Goal: Task Accomplishment & Management: Manage account settings

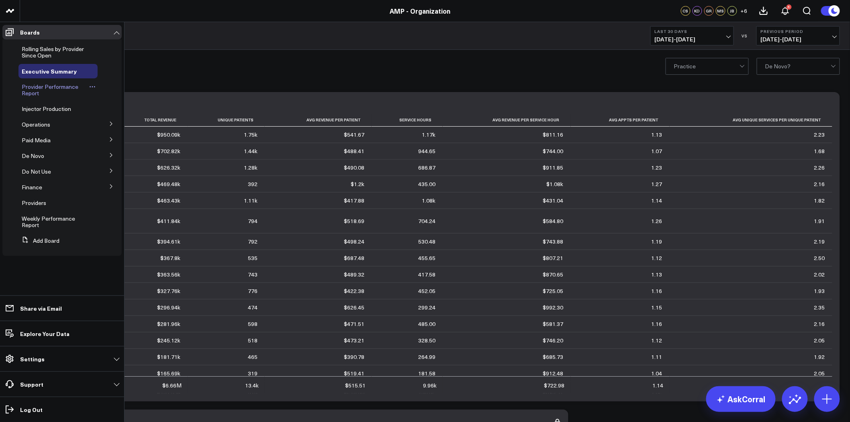
click at [50, 88] on span "Provider Performance Report" at bounding box center [50, 90] width 57 height 14
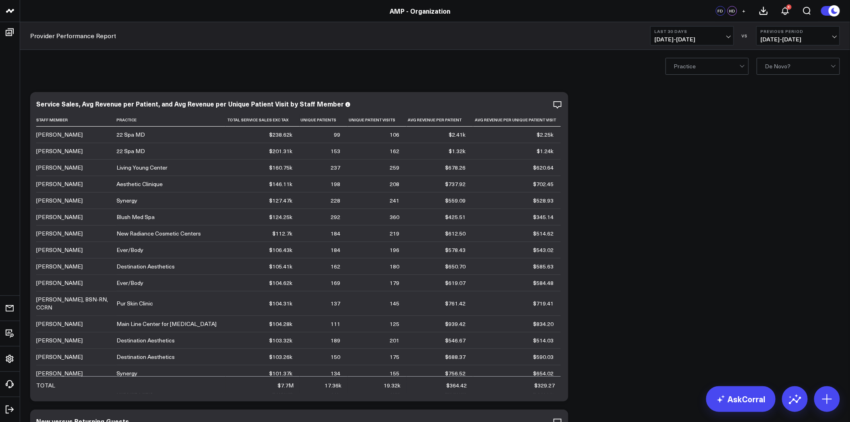
click at [744, 11] on span "+" at bounding box center [744, 11] width 4 height 6
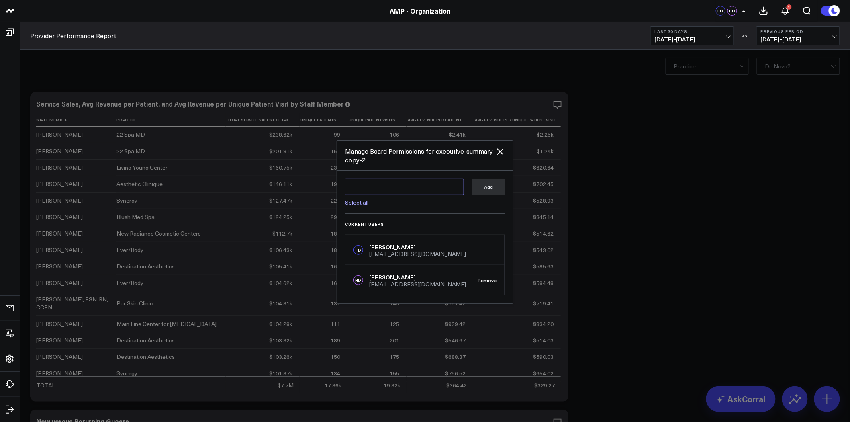
click at [380, 187] on textarea at bounding box center [404, 187] width 119 height 16
type textarea "k"
click at [501, 151] on icon at bounding box center [500, 151] width 6 height 6
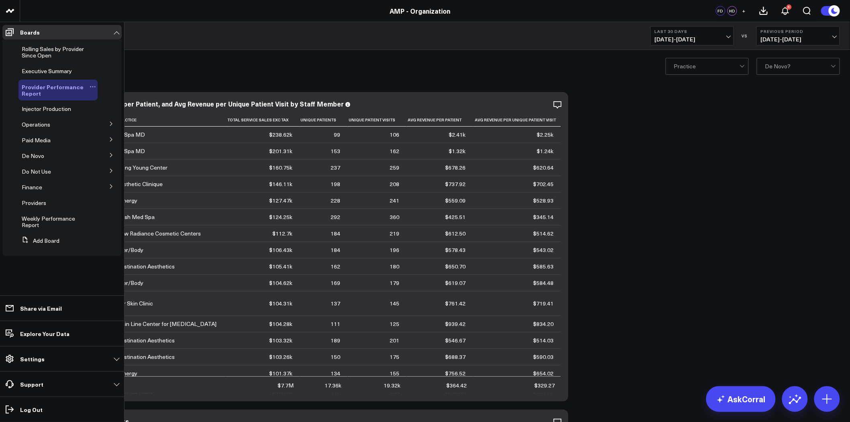
click at [94, 85] on icon at bounding box center [93, 87] width 6 height 6
click at [129, 114] on button "Edit Permissions" at bounding box center [130, 113] width 65 height 16
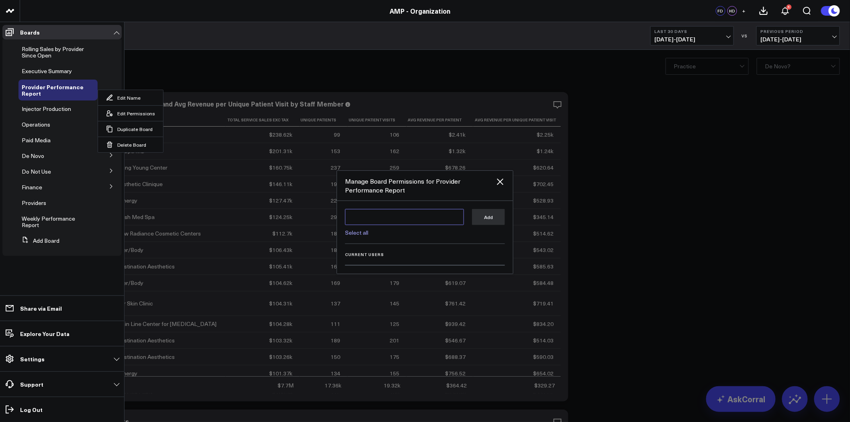
click at [398, 215] on textarea at bounding box center [404, 217] width 119 height 16
type textarea "k"
click at [619, 178] on div at bounding box center [425, 211] width 850 height 422
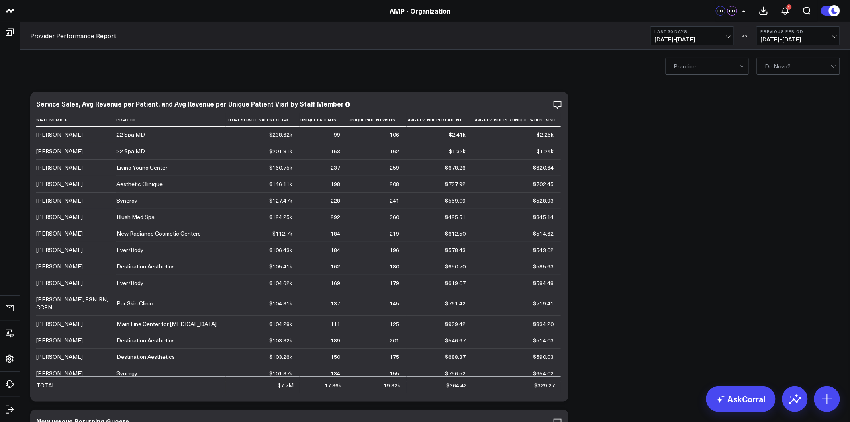
click at [197, 80] on div "Practice De Novo?" at bounding box center [435, 66] width 830 height 32
click at [111, 33] on link "Provider Performance Report" at bounding box center [73, 35] width 86 height 9
click at [742, 10] on span "+" at bounding box center [744, 11] width 4 height 6
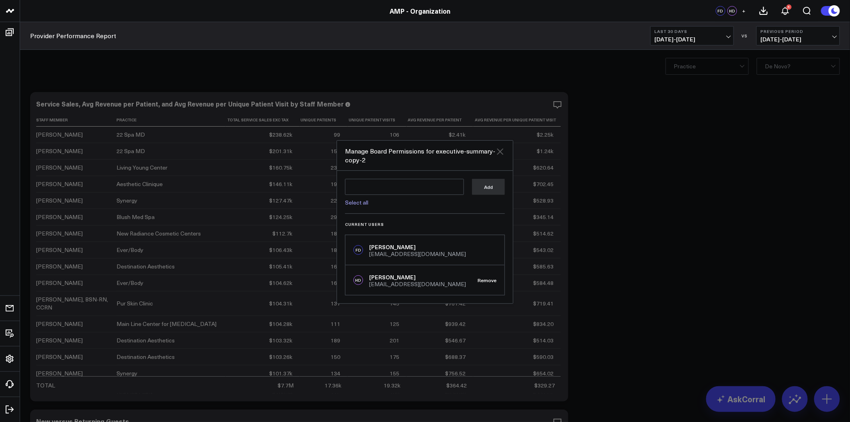
click at [503, 153] on icon at bounding box center [500, 152] width 10 height 10
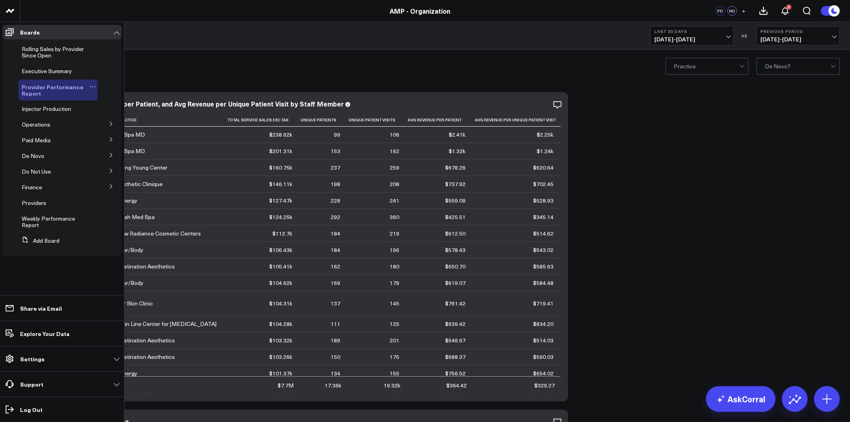
click at [93, 85] on icon at bounding box center [93, 87] width 6 height 6
click at [126, 111] on button "Edit Permissions" at bounding box center [130, 113] width 65 height 16
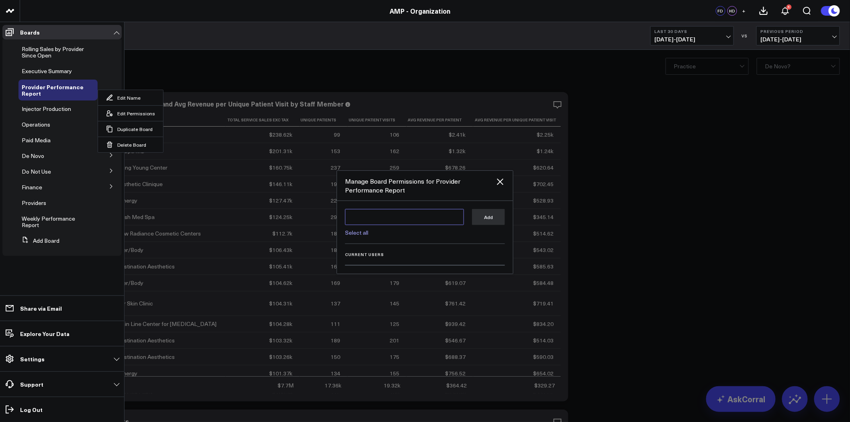
click at [387, 216] on textarea at bounding box center [404, 217] width 119 height 16
type textarea "k"
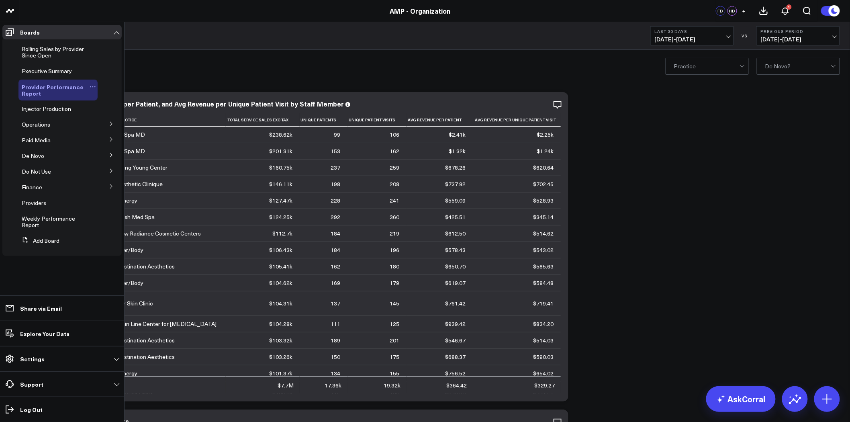
click at [91, 85] on icon at bounding box center [93, 87] width 6 height 6
click at [129, 112] on button "Edit Permissions" at bounding box center [130, 113] width 65 height 16
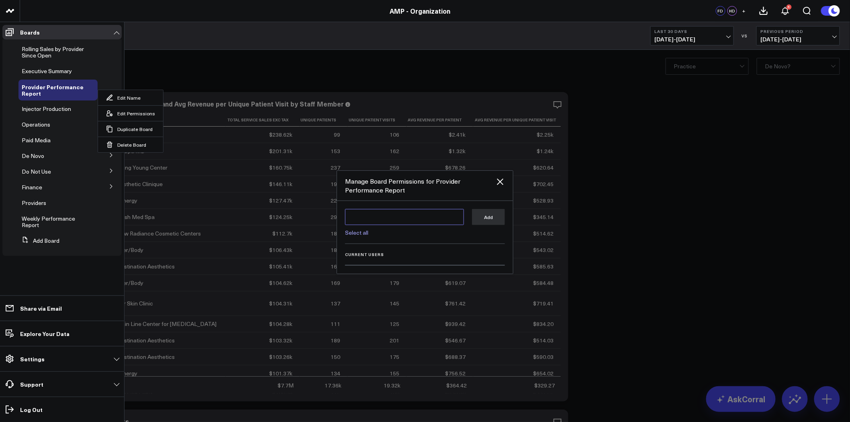
click at [372, 216] on textarea at bounding box center [404, 217] width 119 height 16
click at [394, 219] on textarea at bounding box center [404, 217] width 119 height 16
click at [405, 217] on textarea at bounding box center [404, 217] width 119 height 16
click at [402, 217] on textarea at bounding box center [404, 217] width 119 height 16
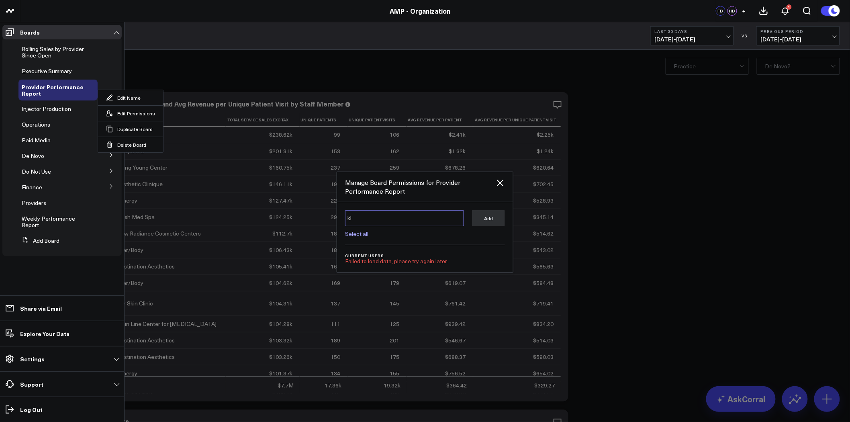
type textarea "k"
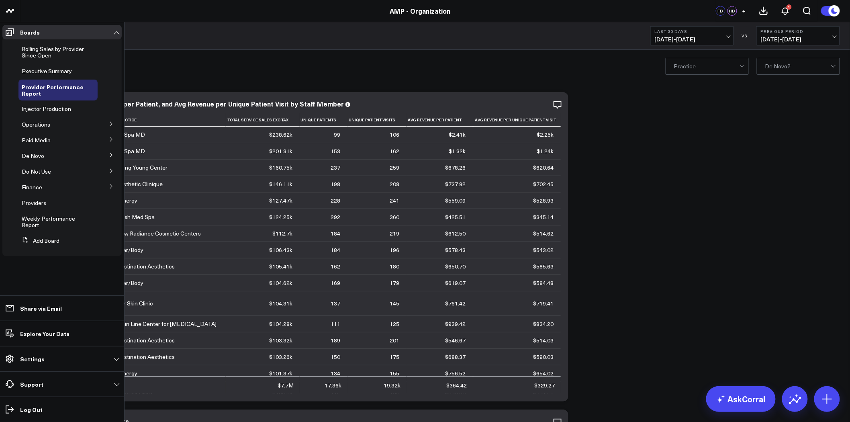
click at [110, 125] on icon at bounding box center [111, 123] width 5 height 5
click at [43, 139] on span "Re-Engagement" at bounding box center [47, 139] width 41 height 8
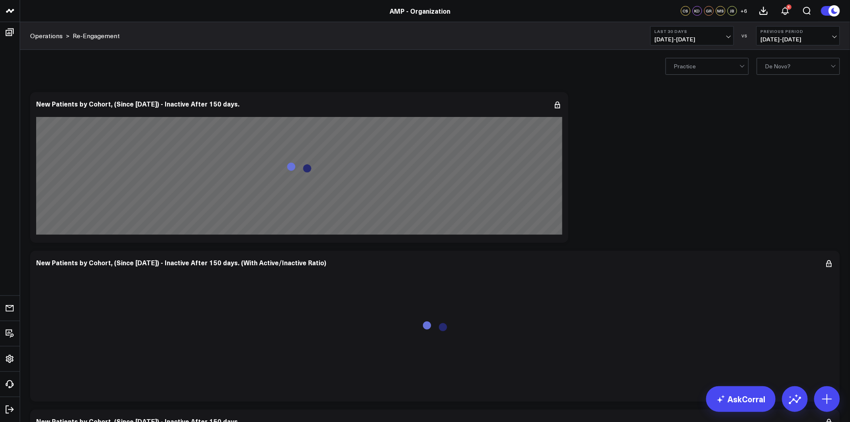
click at [745, 12] on span "+ 6" at bounding box center [744, 11] width 7 height 6
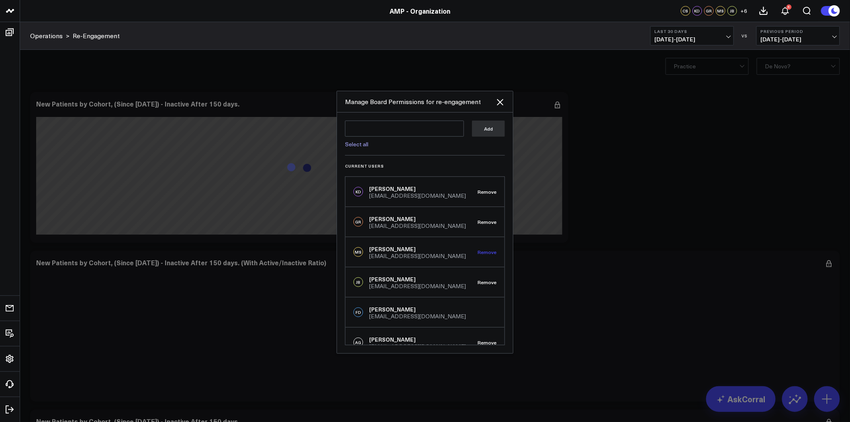
click at [489, 252] on button "Remove" at bounding box center [487, 252] width 19 height 6
click at [484, 280] on button "Remove" at bounding box center [487, 282] width 19 height 6
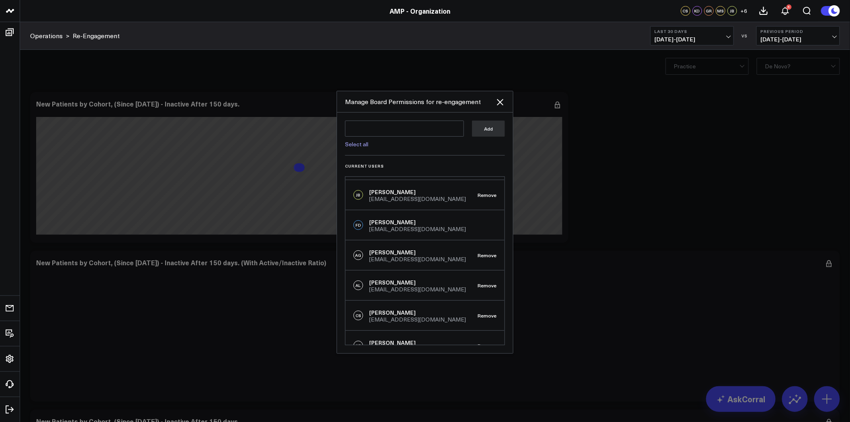
scroll to position [133, 0]
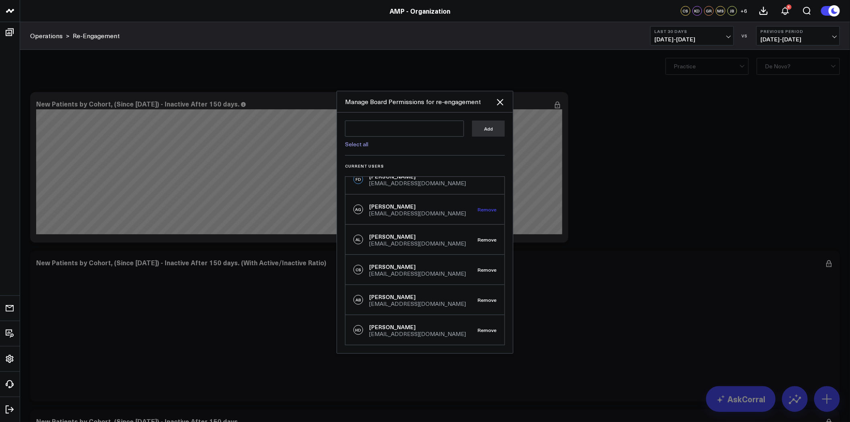
click at [485, 207] on button "Remove" at bounding box center [487, 210] width 19 height 6
click at [487, 238] on button "Remove" at bounding box center [487, 240] width 19 height 6
click at [484, 268] on button "Remove" at bounding box center [487, 270] width 19 height 6
click at [488, 299] on button "Remove" at bounding box center [487, 300] width 19 height 6
click at [487, 328] on button "Remove" at bounding box center [487, 330] width 19 height 6
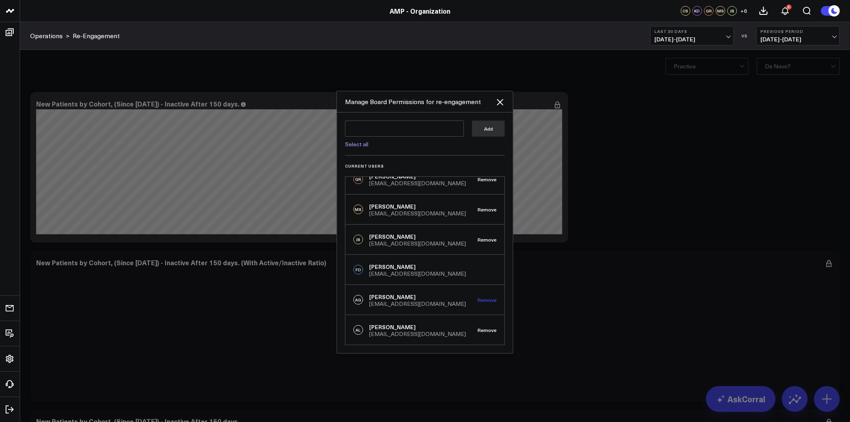
scroll to position [0, 0]
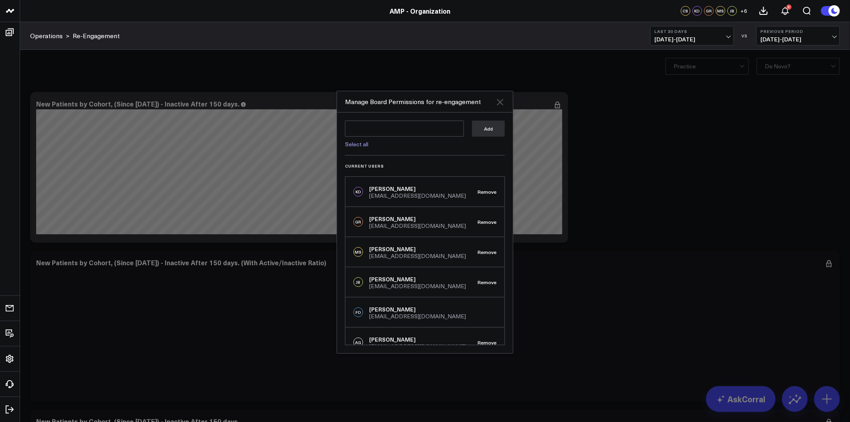
click at [503, 99] on icon at bounding box center [500, 102] width 6 height 6
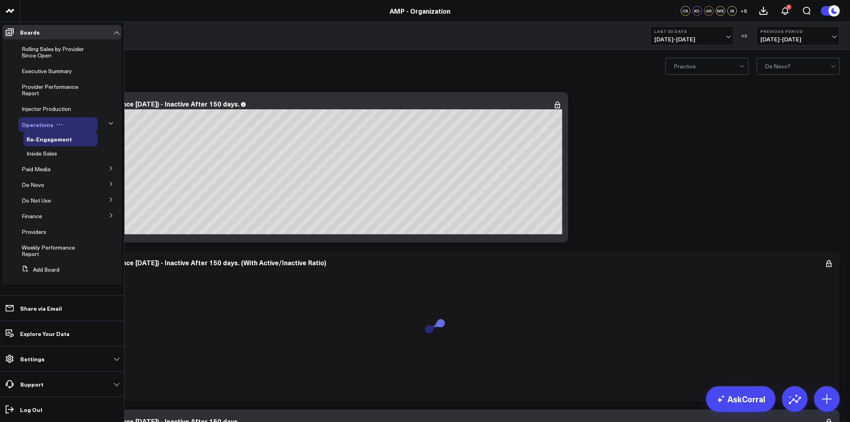
click at [56, 123] on icon at bounding box center [59, 124] width 6 height 6
click at [94, 146] on button "Edit Permissions" at bounding box center [93, 151] width 65 height 16
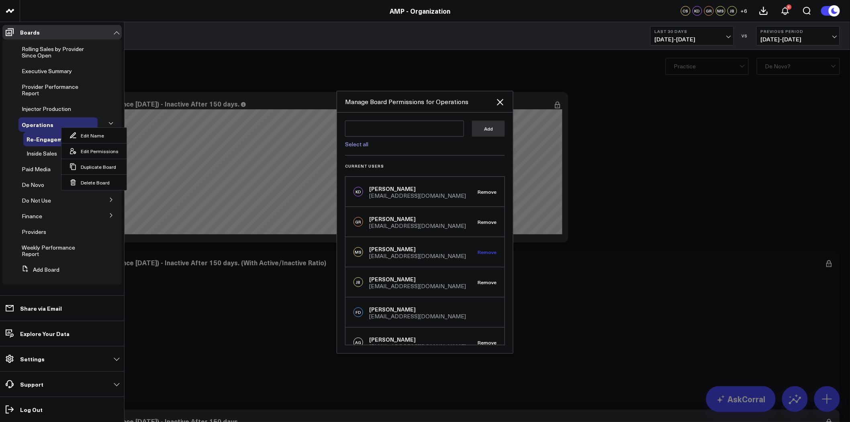
click at [488, 250] on button "Remove" at bounding box center [487, 252] width 19 height 6
click at [483, 311] on button "Remove" at bounding box center [487, 312] width 19 height 6
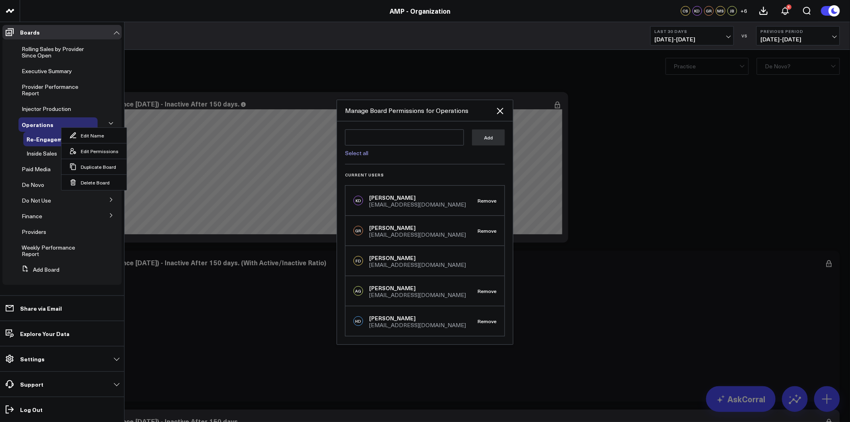
click at [490, 317] on div "HD Hunter Dallas [EMAIL_ADDRESS][DOMAIN_NAME] Remove" at bounding box center [425, 321] width 159 height 30
click at [491, 320] on button "Remove" at bounding box center [487, 321] width 19 height 6
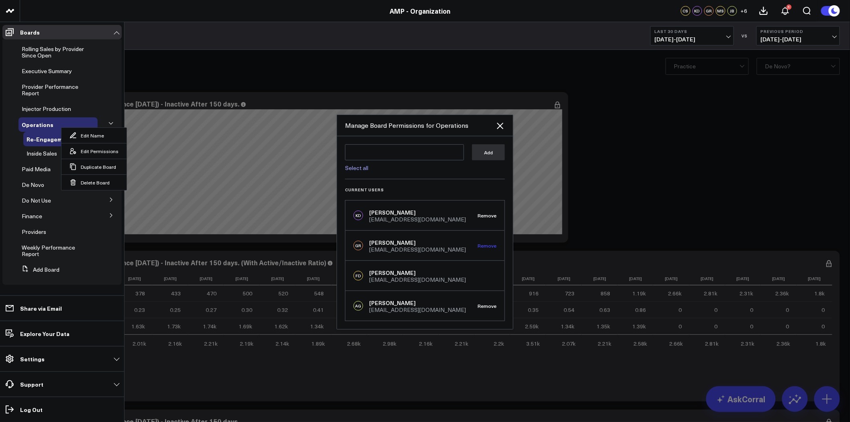
click at [490, 245] on button "Remove" at bounding box center [487, 246] width 19 height 6
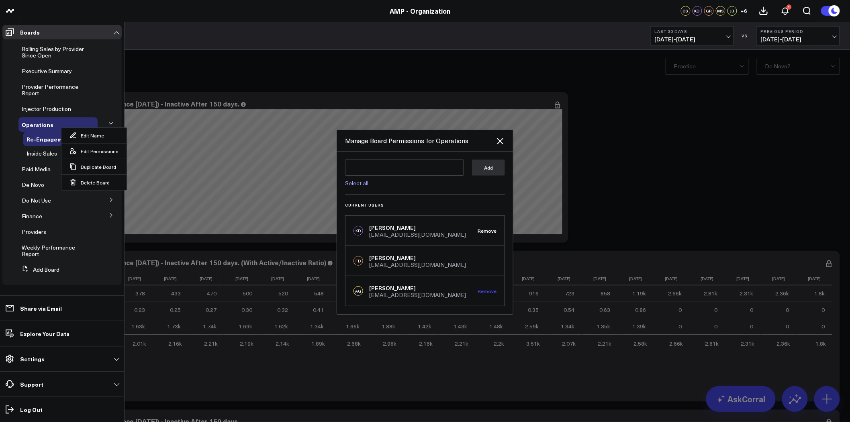
click at [488, 289] on button "Remove" at bounding box center [487, 291] width 19 height 6
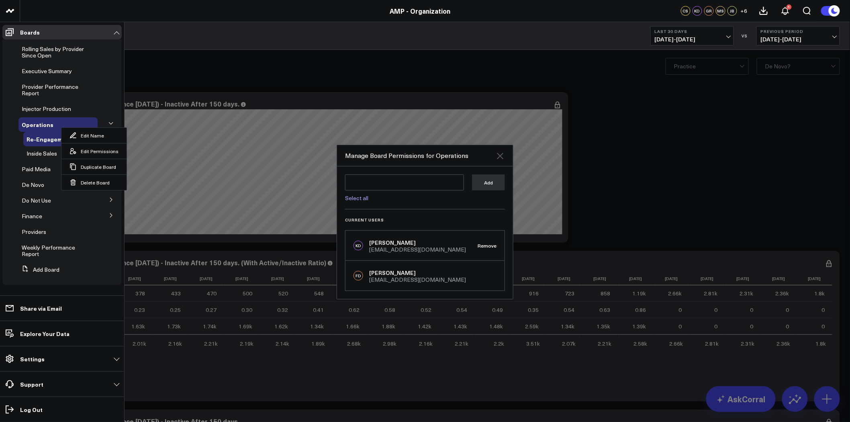
click at [500, 157] on icon at bounding box center [500, 156] width 10 height 10
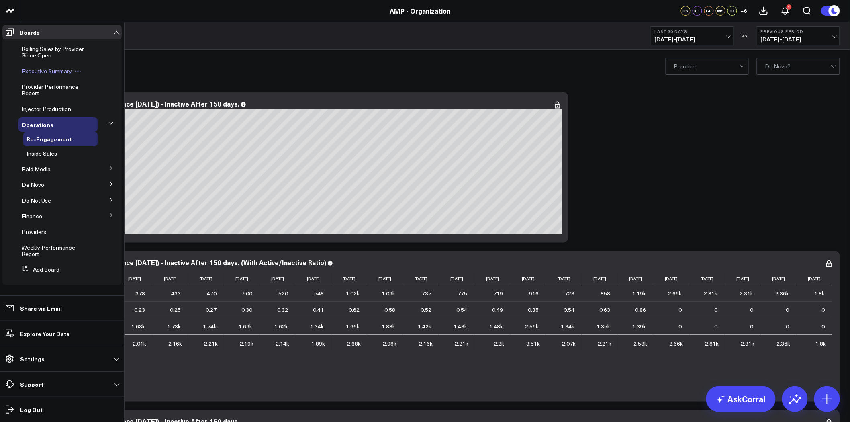
click at [57, 71] on span "Executive Summary" at bounding box center [47, 71] width 50 height 8
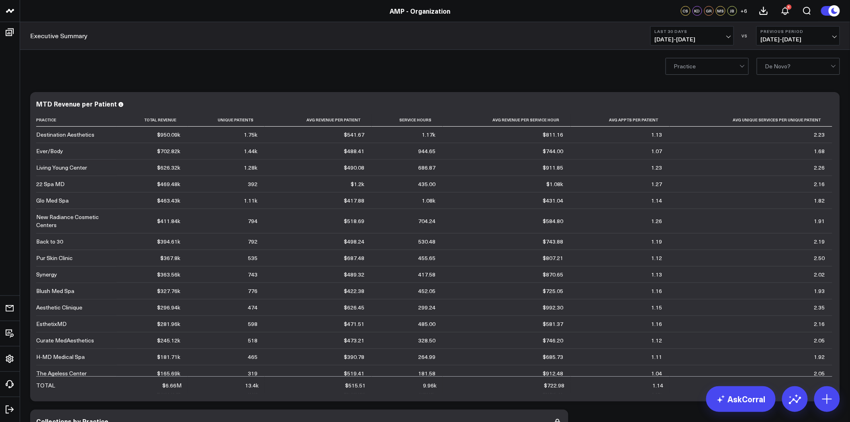
click at [742, 10] on span "+ 6" at bounding box center [744, 11] width 7 height 6
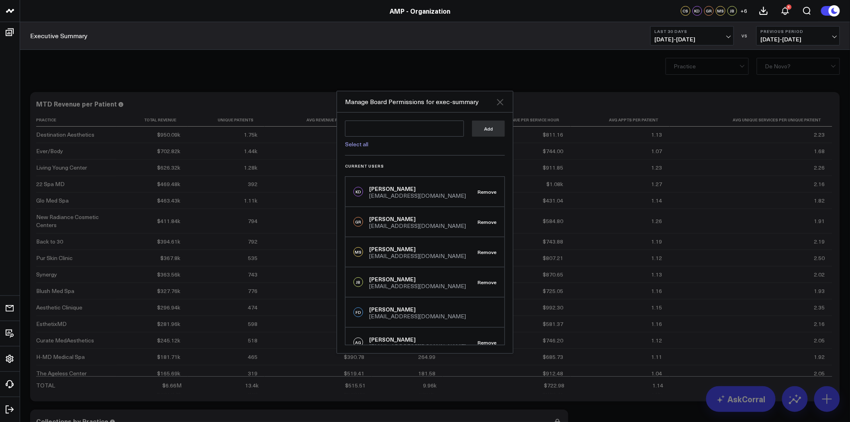
click at [504, 101] on icon at bounding box center [500, 102] width 10 height 10
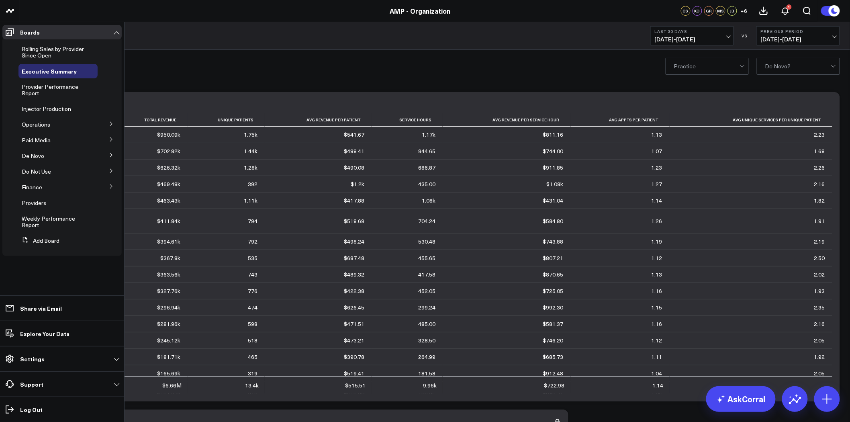
click at [112, 124] on icon at bounding box center [111, 123] width 5 height 5
click at [74, 138] on icon at bounding box center [74, 139] width 6 height 6
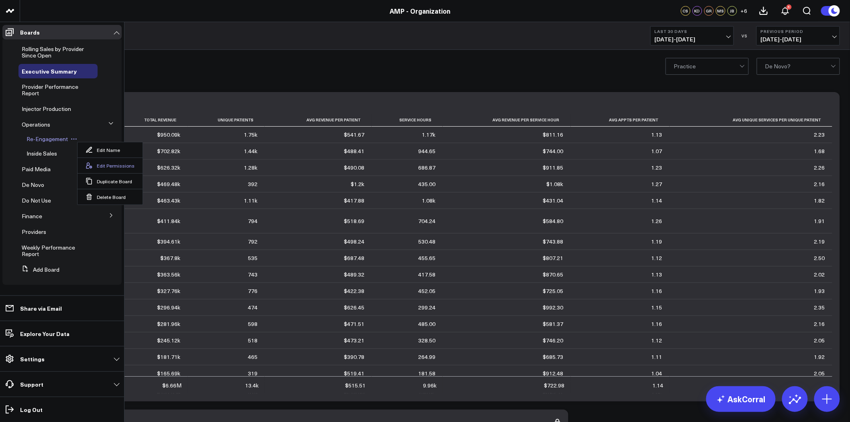
click at [104, 163] on button "Edit Permissions" at bounding box center [110, 165] width 65 height 16
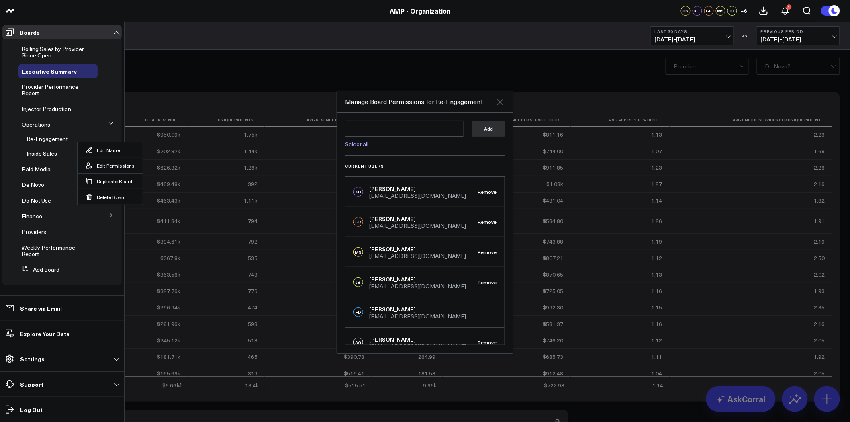
click at [500, 102] on icon at bounding box center [500, 102] width 6 height 6
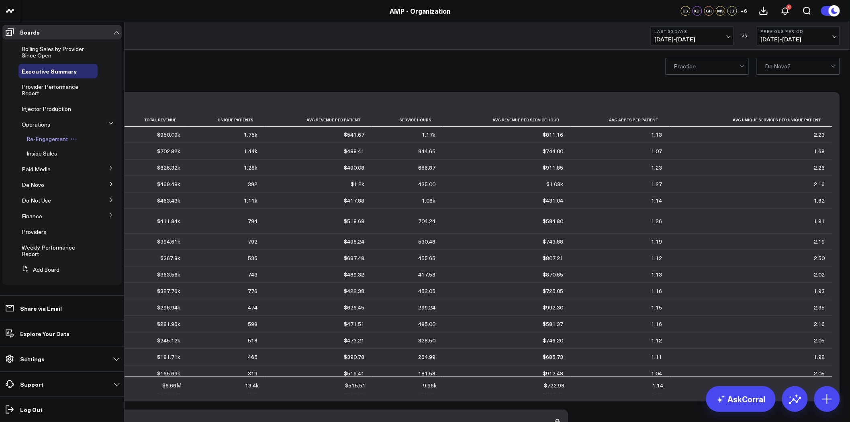
click at [73, 139] on icon at bounding box center [74, 139] width 6 height 6
click at [51, 217] on icon at bounding box center [48, 216] width 6 height 6
click at [86, 243] on button "Edit Permissions" at bounding box center [85, 243] width 65 height 16
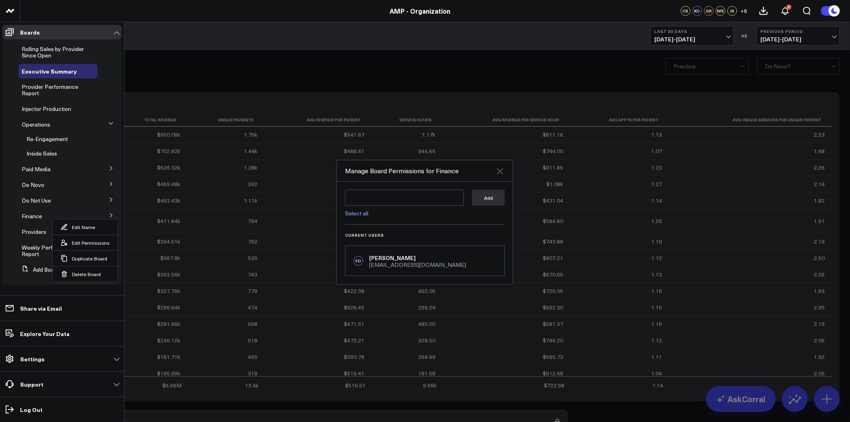
click at [501, 171] on icon at bounding box center [500, 171] width 10 height 10
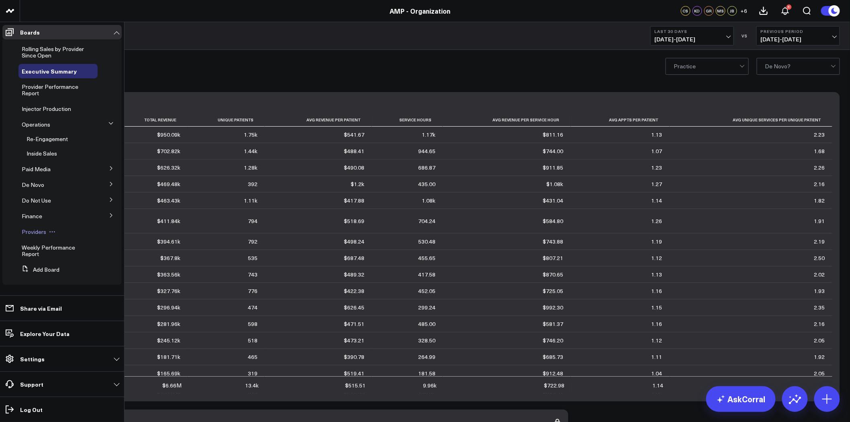
click at [54, 230] on icon at bounding box center [52, 232] width 6 height 6
click at [101, 260] on button "Edit Permissions" at bounding box center [88, 258] width 65 height 16
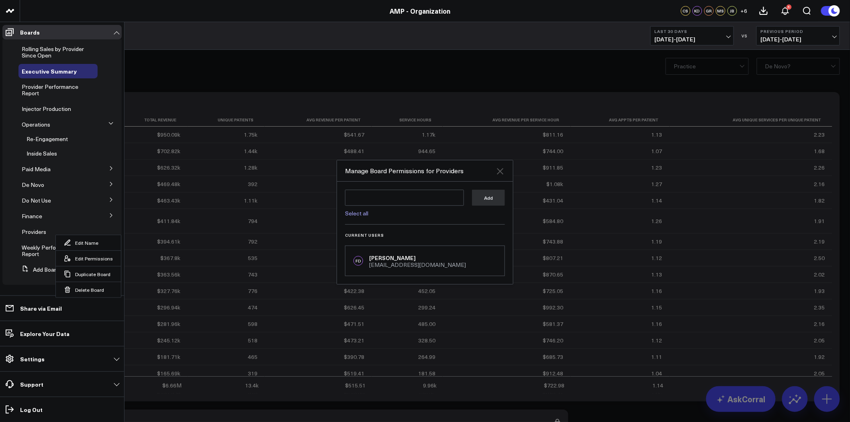
click at [503, 171] on icon at bounding box center [500, 171] width 10 height 10
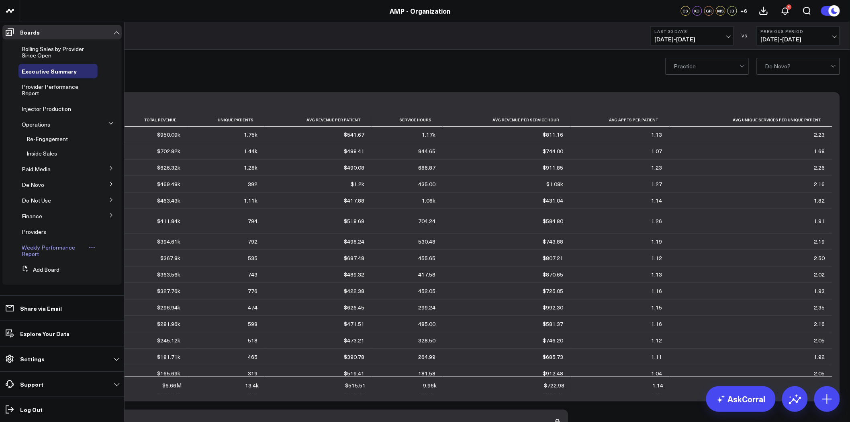
click at [90, 247] on icon at bounding box center [92, 247] width 6 height 6
click at [93, 247] on icon at bounding box center [92, 247] width 6 height 6
click at [131, 274] on button "Edit Permissions" at bounding box center [129, 274] width 65 height 16
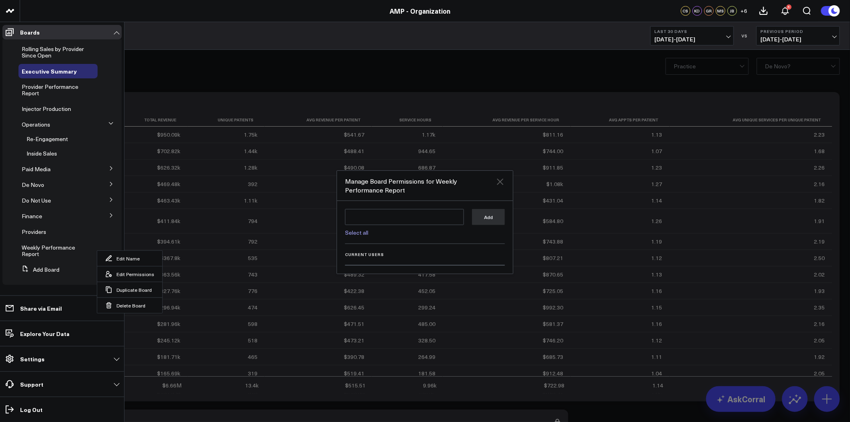
click at [499, 183] on icon at bounding box center [500, 181] width 6 height 6
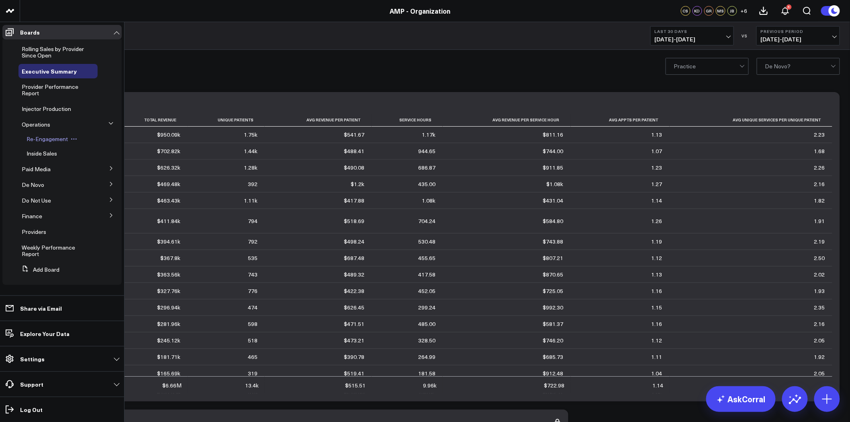
click at [72, 137] on icon at bounding box center [74, 139] width 6 height 6
click at [61, 129] on div "Operations" at bounding box center [57, 124] width 79 height 14
click at [41, 125] on span "Operations" at bounding box center [36, 125] width 29 height 8
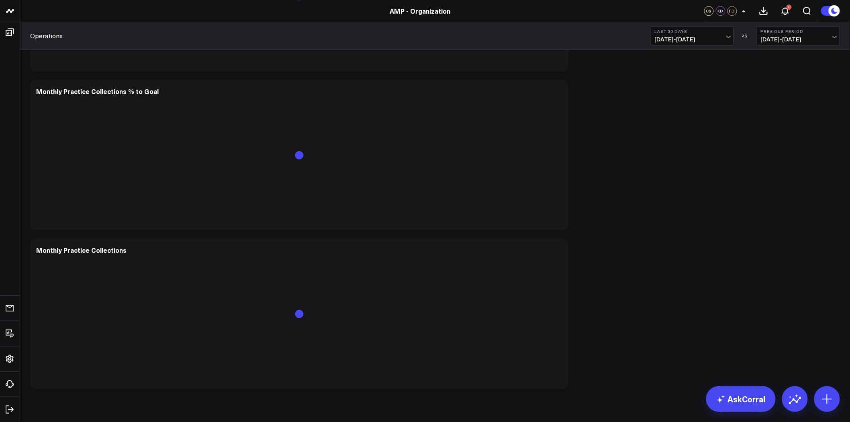
scroll to position [2117, 0]
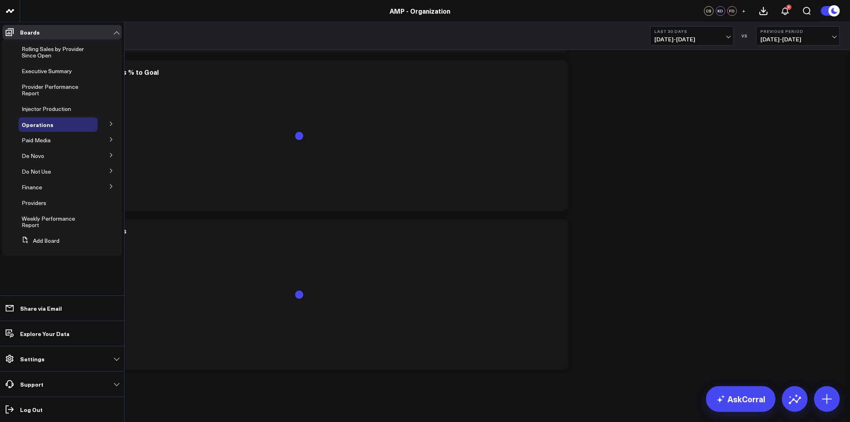
click at [110, 123] on icon at bounding box center [111, 123] width 5 height 5
click at [74, 139] on icon at bounding box center [74, 139] width 1 height 1
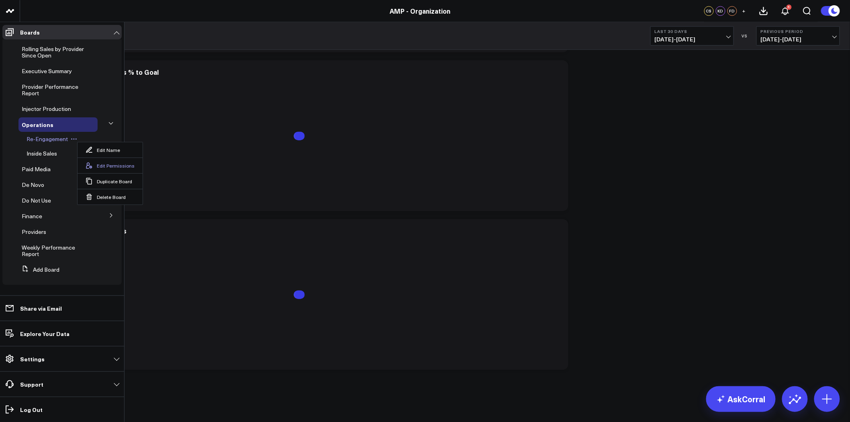
click at [115, 167] on button "Edit Permissions" at bounding box center [110, 165] width 65 height 16
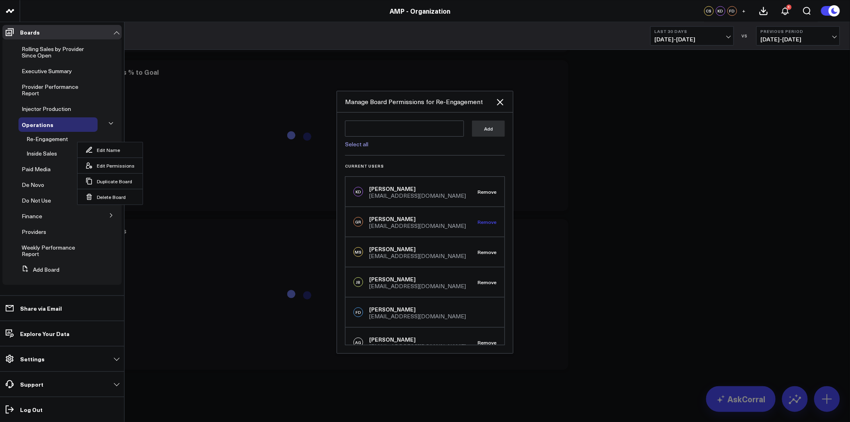
click at [484, 222] on button "Remove" at bounding box center [487, 222] width 19 height 6
click at [481, 252] on button "Remove" at bounding box center [487, 252] width 19 height 6
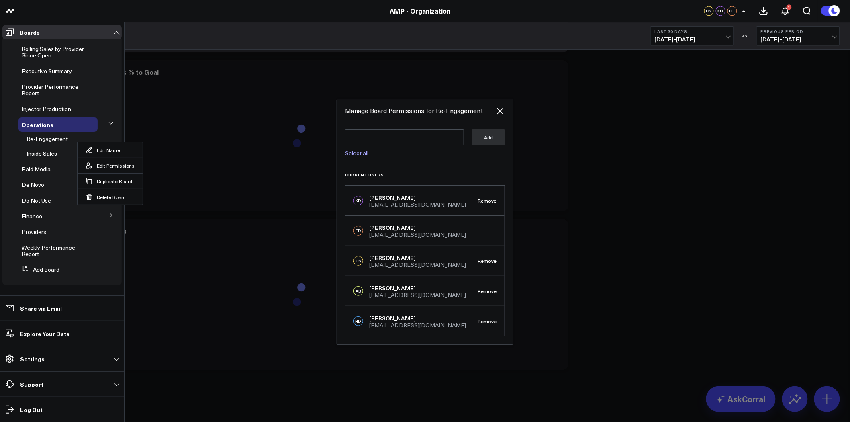
click at [481, 252] on div "CS [PERSON_NAME] [EMAIL_ADDRESS][DOMAIN_NAME] Remove" at bounding box center [425, 261] width 159 height 30
click at [483, 260] on button "Remove" at bounding box center [487, 261] width 19 height 6
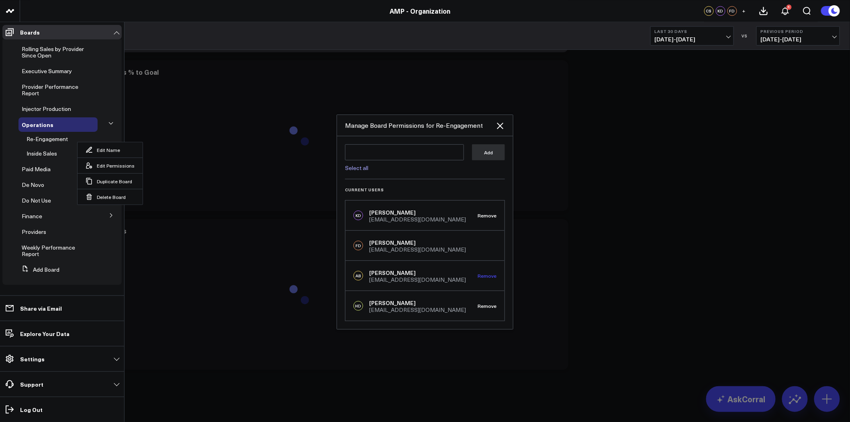
click at [489, 276] on button "Remove" at bounding box center [487, 276] width 19 height 6
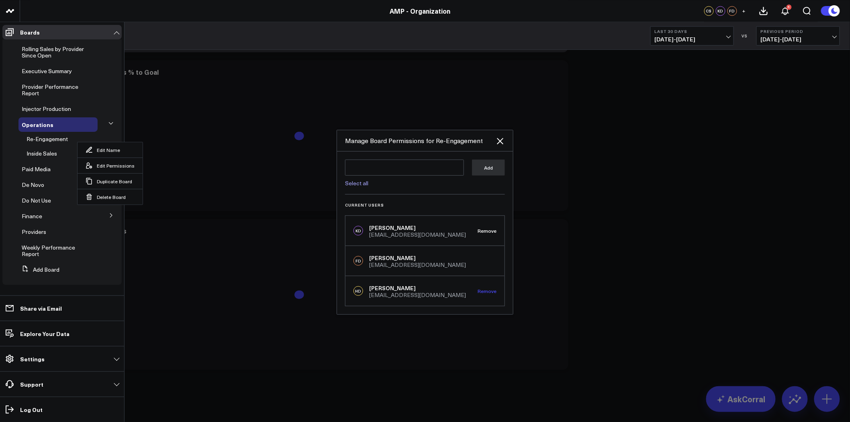
click at [491, 291] on button "Remove" at bounding box center [487, 291] width 19 height 6
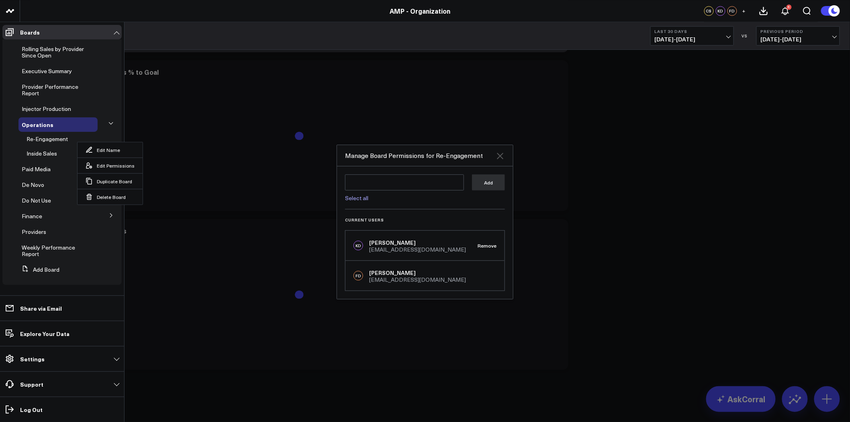
click at [499, 155] on icon at bounding box center [500, 156] width 10 height 10
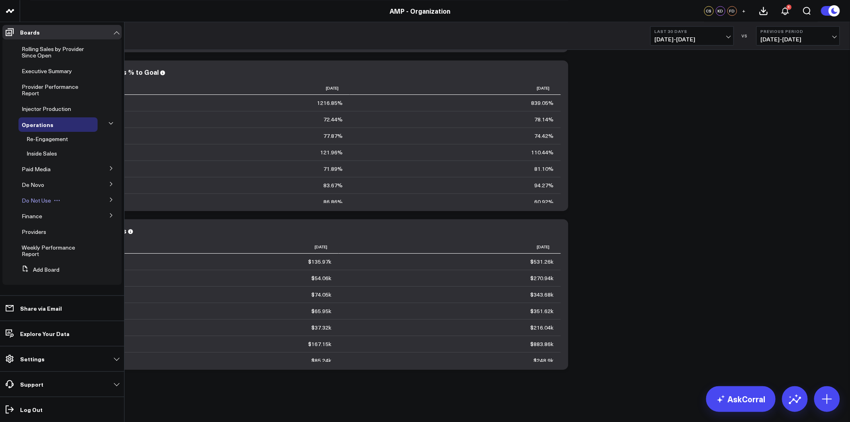
click at [57, 200] on icon at bounding box center [57, 200] width 1 height 1
click at [88, 229] on button "Edit Permissions" at bounding box center [93, 227] width 65 height 16
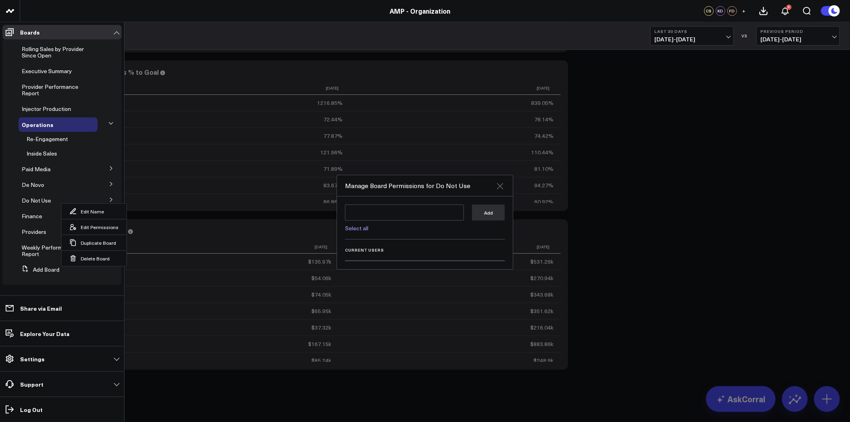
click at [500, 186] on icon at bounding box center [500, 186] width 6 height 6
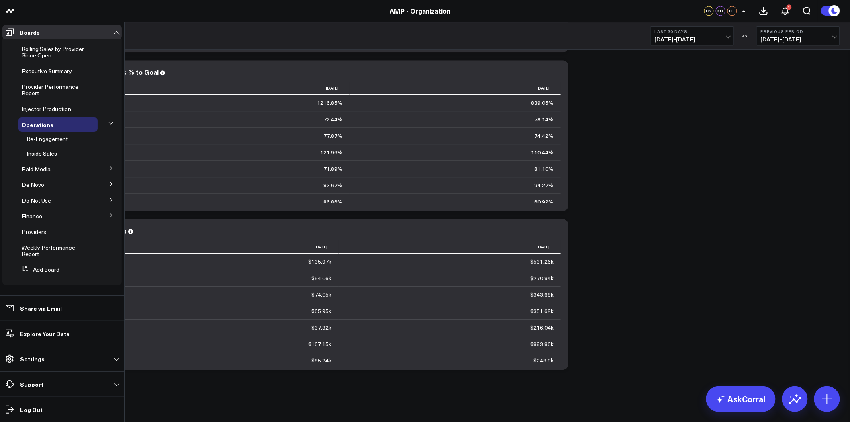
click at [110, 200] on icon at bounding box center [111, 199] width 5 height 5
click at [47, 184] on span "Patient Details" at bounding box center [46, 186] width 38 height 8
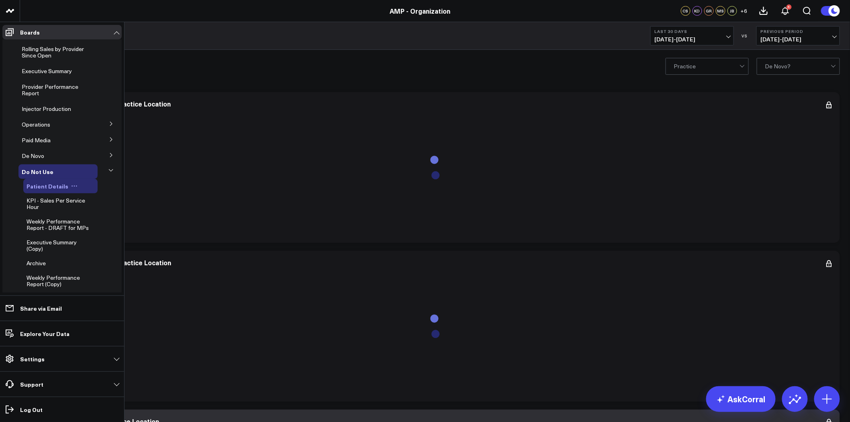
click at [72, 184] on icon at bounding box center [74, 186] width 6 height 6
click at [102, 209] on button "Edit Permissions" at bounding box center [108, 213] width 65 height 16
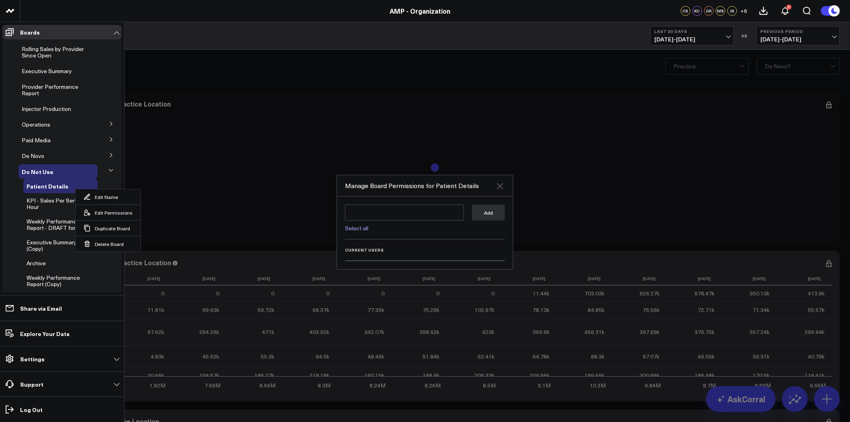
click at [496, 185] on icon at bounding box center [500, 186] width 10 height 10
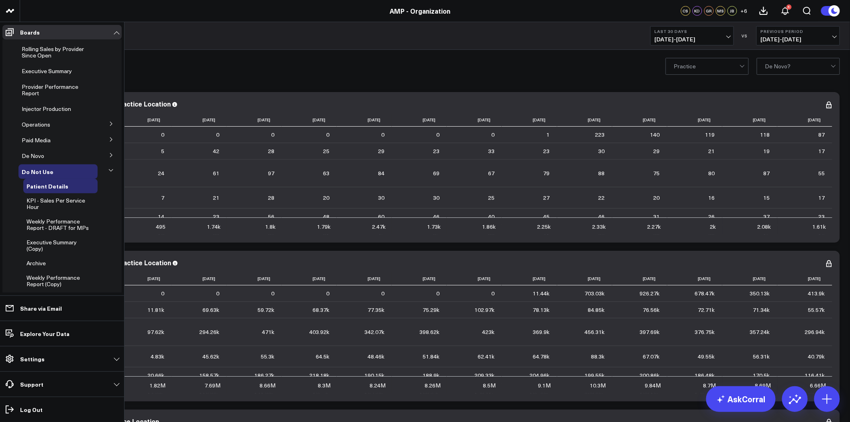
click at [109, 170] on icon at bounding box center [111, 170] width 4 height 2
click at [108, 168] on icon at bounding box center [110, 170] width 5 height 5
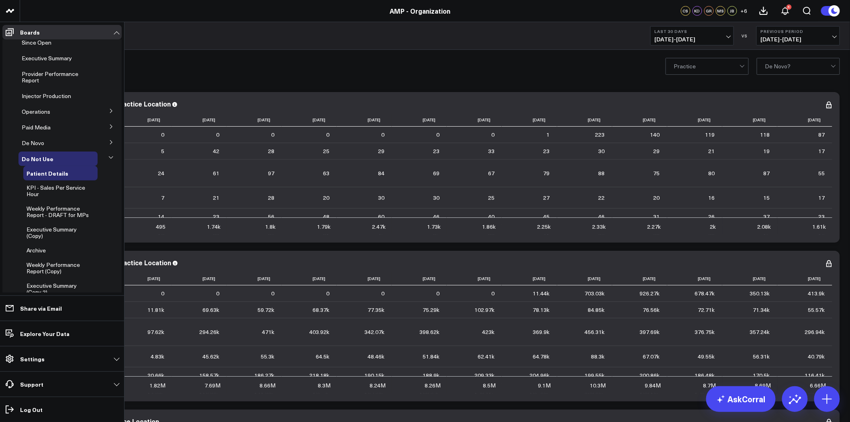
scroll to position [12, 0]
click at [109, 158] on icon at bounding box center [111, 158] width 4 height 2
click at [109, 143] on icon at bounding box center [111, 142] width 5 height 5
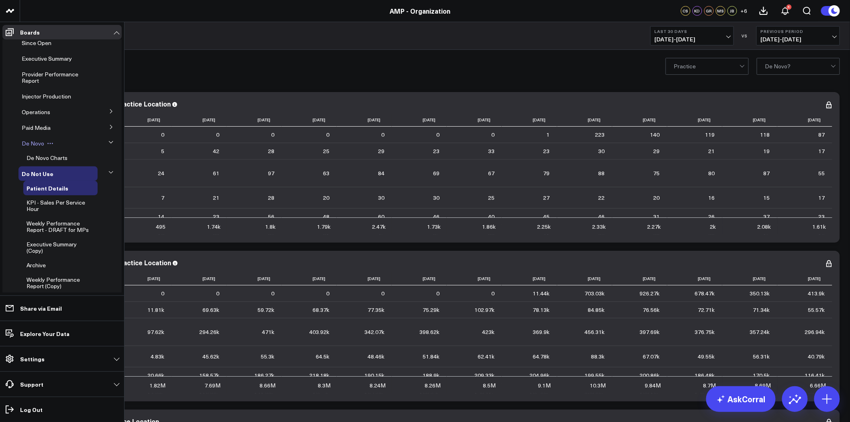
scroll to position [0, 0]
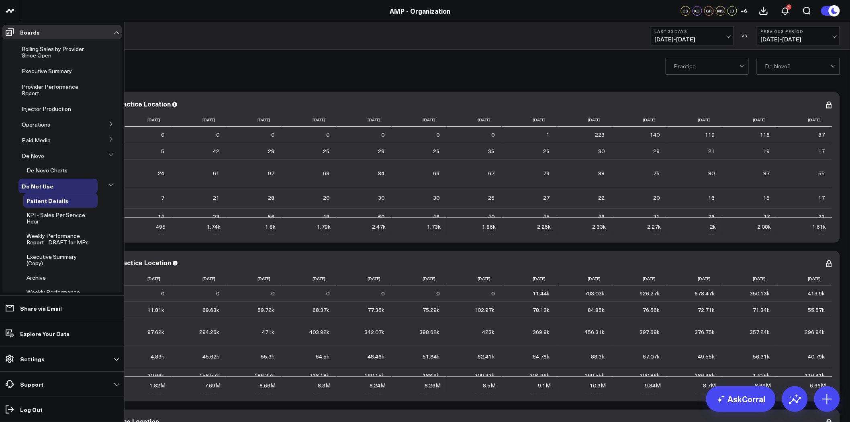
click at [110, 123] on icon at bounding box center [111, 124] width 2 height 4
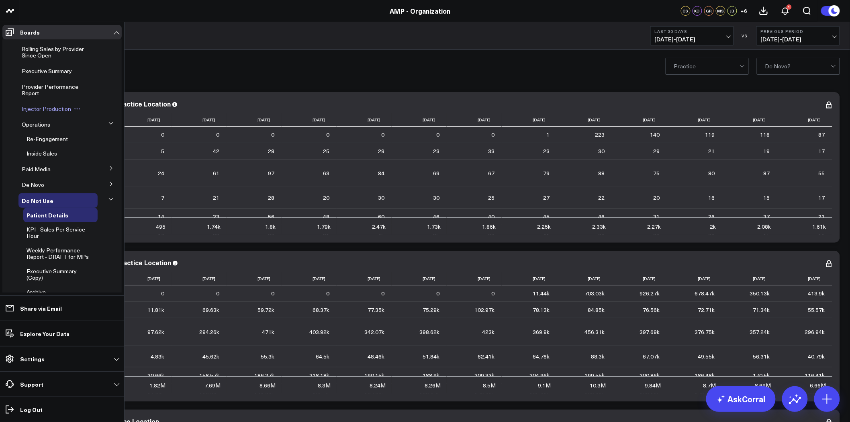
click at [77, 107] on icon at bounding box center [77, 109] width 6 height 6
click at [56, 125] on icon at bounding box center [56, 124] width 6 height 6
click at [88, 151] on button "Edit Permissions" at bounding box center [92, 151] width 65 height 16
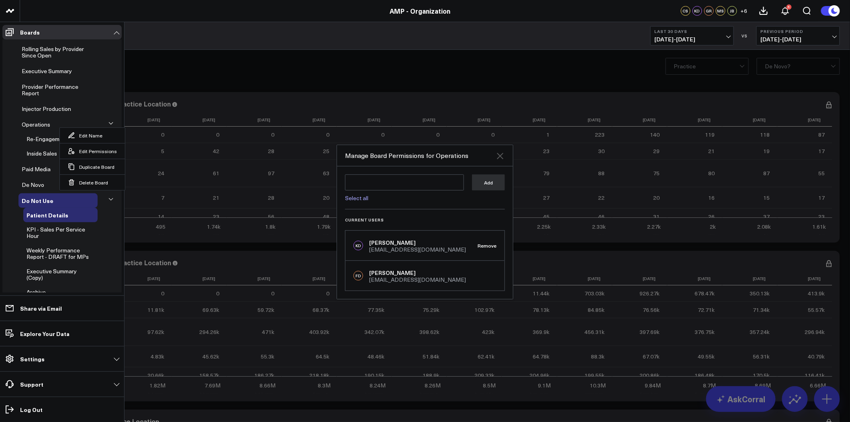
click at [501, 156] on icon at bounding box center [500, 156] width 10 height 10
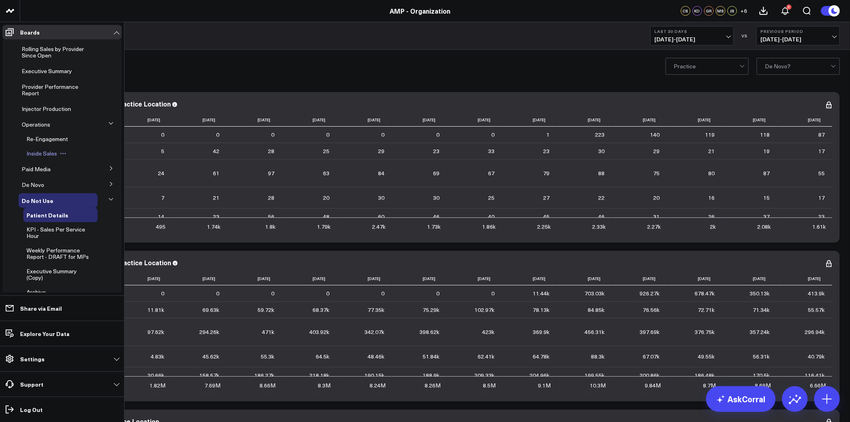
click at [63, 153] on icon at bounding box center [63, 153] width 6 height 6
click at [106, 177] on button "Edit Permissions" at bounding box center [99, 180] width 65 height 16
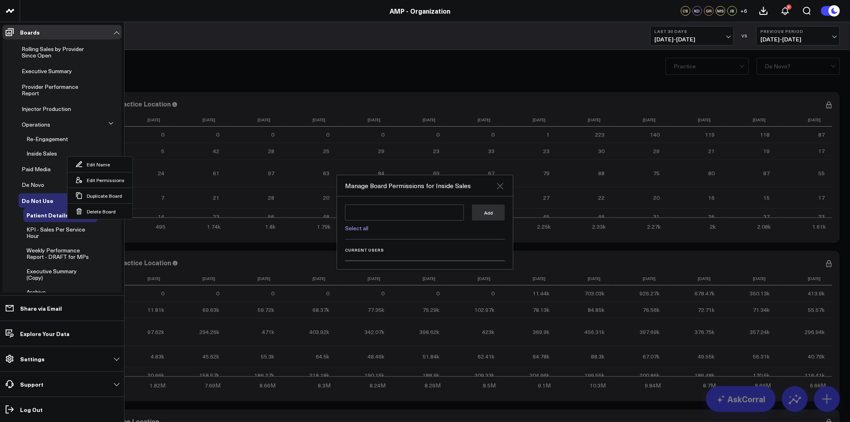
click at [497, 183] on icon at bounding box center [500, 186] width 6 height 6
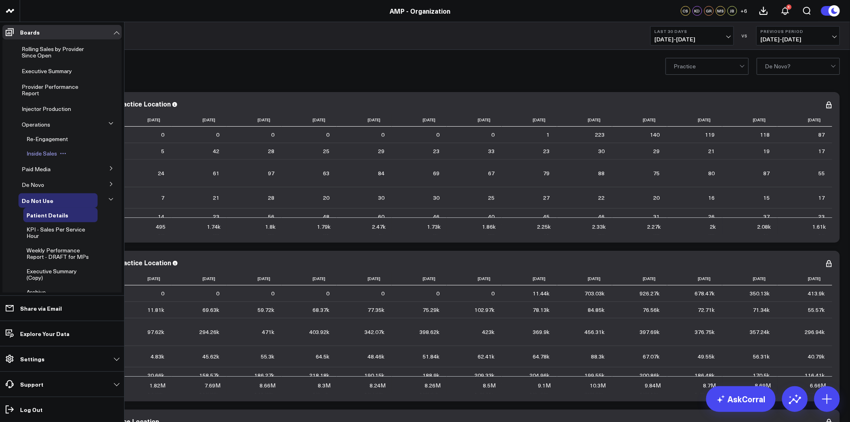
click at [65, 153] on icon at bounding box center [65, 153] width 1 height 1
click at [10, 163] on li "Paid Media Weekly Digital Report GA4 Direct Bookings Tracking Google Ads Facebo…" at bounding box center [61, 169] width 119 height 14
click at [92, 130] on div "Operations" at bounding box center [57, 124] width 79 height 14
click at [81, 147] on ul "Rolling Sales by Provider Since Open Executive Summary Provider Performance Rep…" at bounding box center [61, 228] width 119 height 379
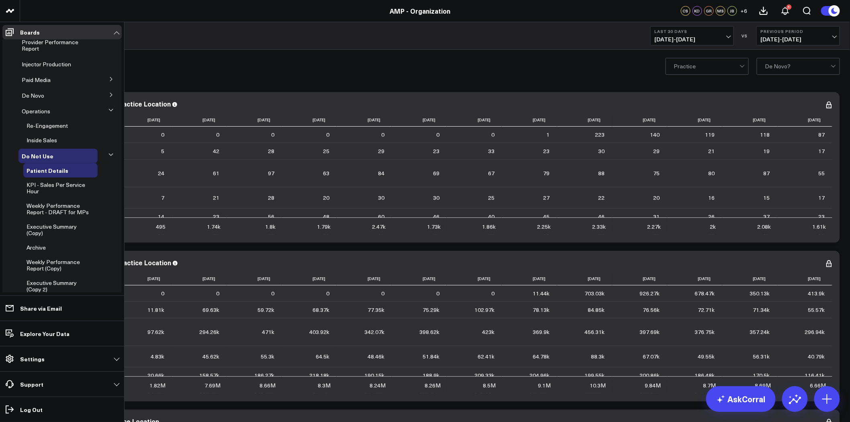
click at [108, 155] on icon at bounding box center [110, 154] width 5 height 5
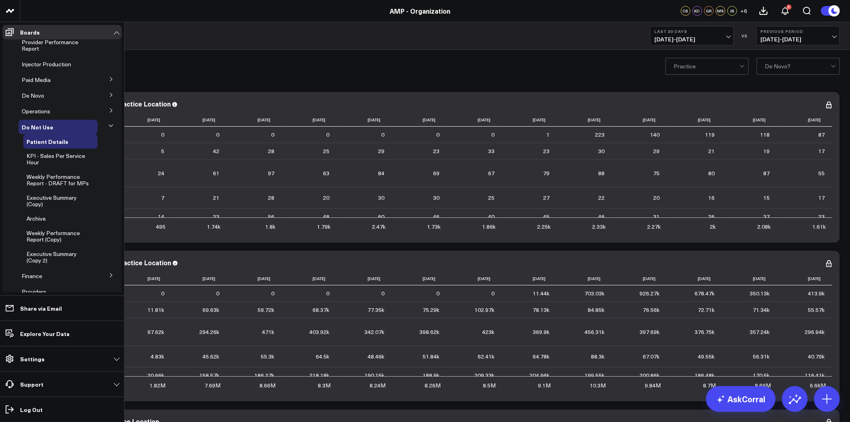
click at [108, 127] on icon at bounding box center [110, 125] width 5 height 5
click at [109, 125] on icon at bounding box center [111, 126] width 4 height 2
click at [108, 125] on icon at bounding box center [110, 125] width 5 height 5
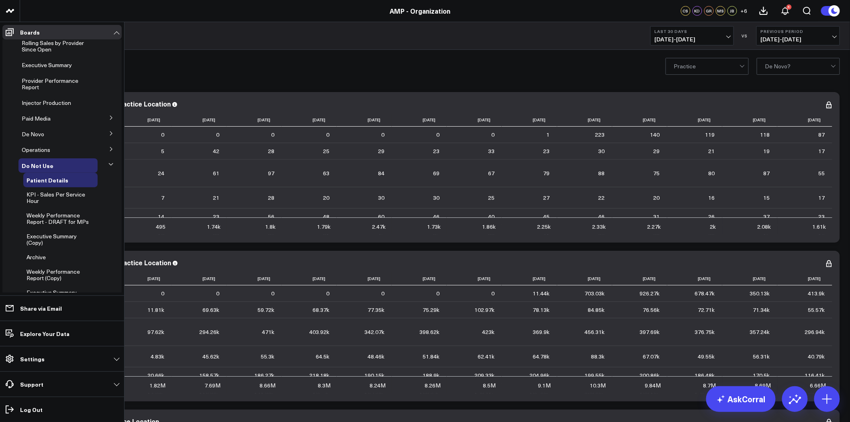
scroll to position [0, 0]
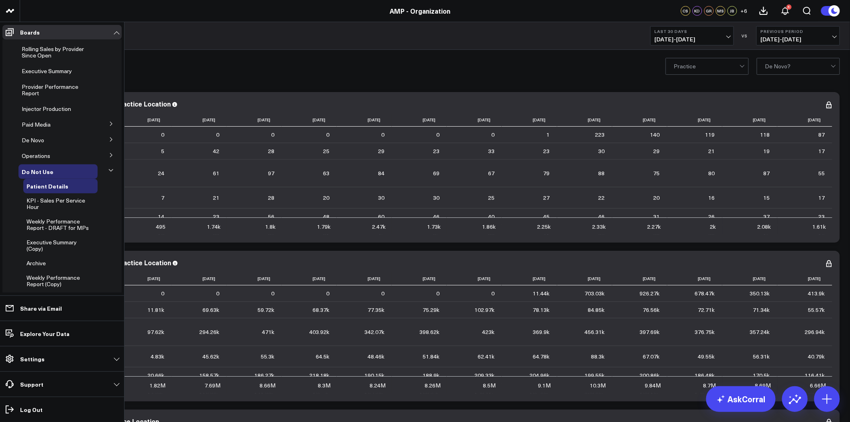
click at [109, 170] on icon at bounding box center [111, 170] width 4 height 2
click at [66, 172] on div "Do Not Use" at bounding box center [57, 171] width 79 height 14
click at [41, 170] on span "Do Not Use" at bounding box center [38, 172] width 32 height 8
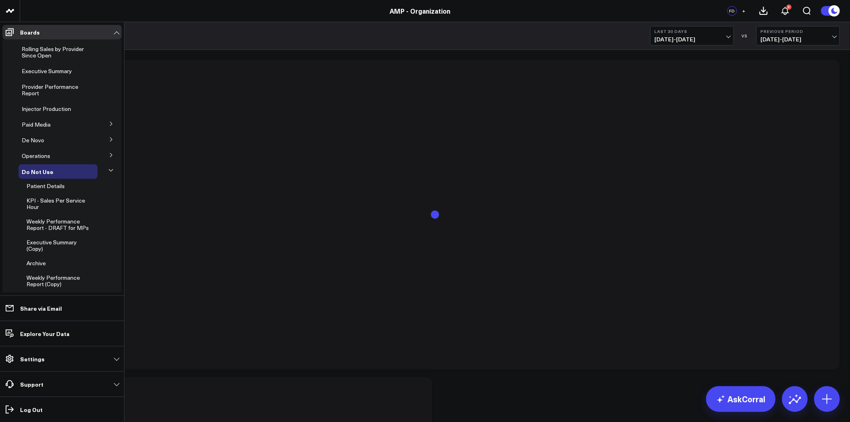
click at [108, 170] on icon at bounding box center [110, 170] width 5 height 5
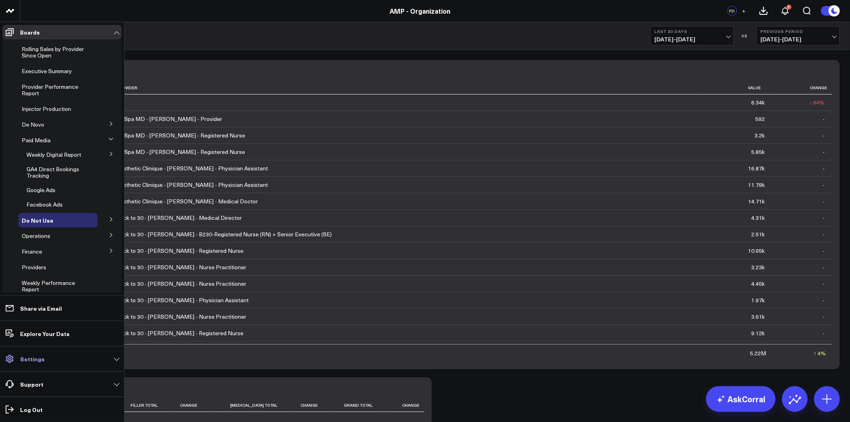
click at [56, 360] on link "Settings" at bounding box center [61, 359] width 119 height 14
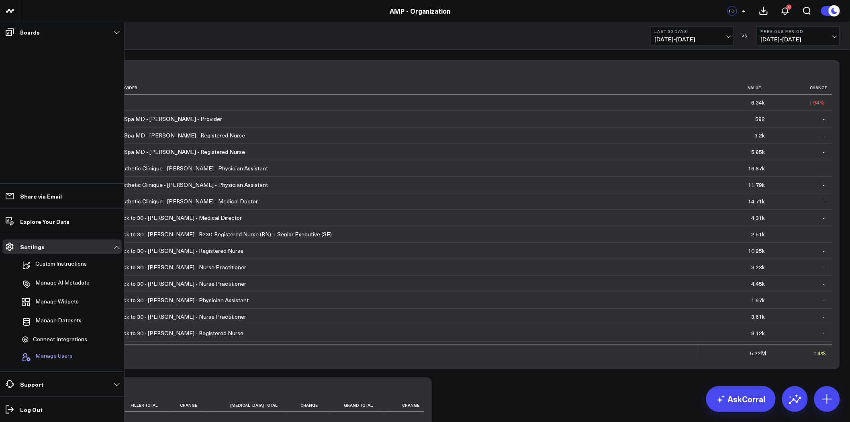
click at [61, 357] on span "Manage Users" at bounding box center [53, 357] width 37 height 10
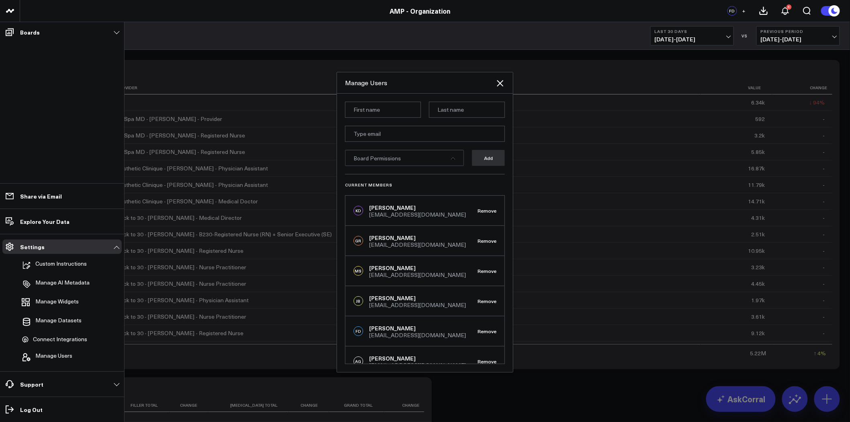
click at [451, 158] on icon at bounding box center [453, 158] width 5 height 5
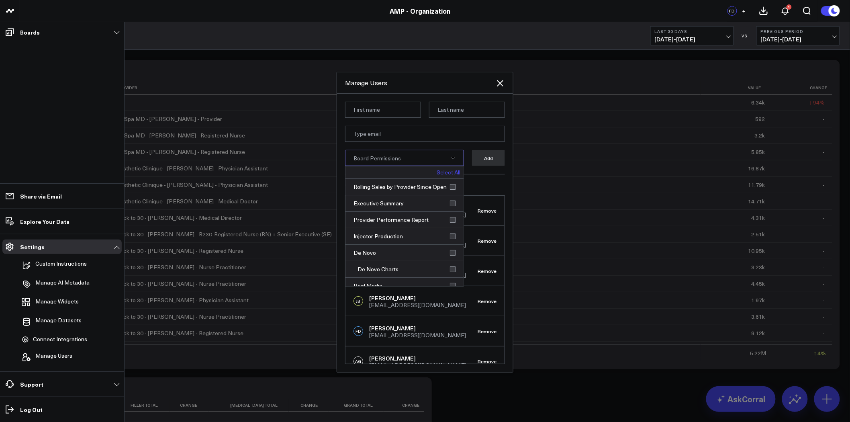
click at [451, 158] on icon at bounding box center [453, 158] width 5 height 5
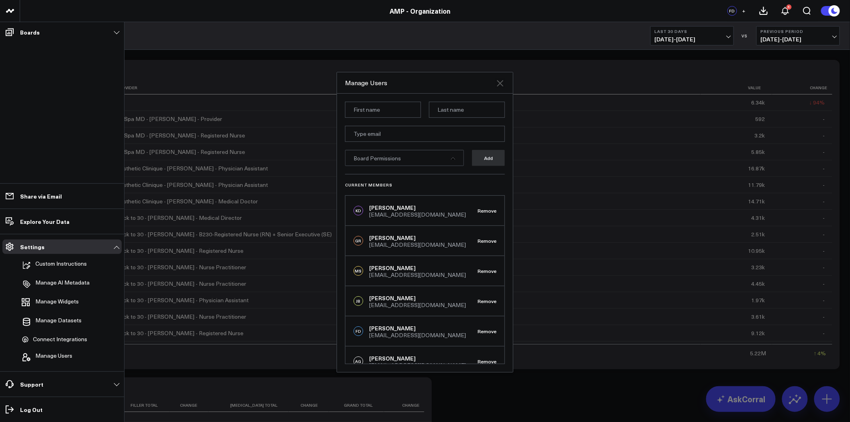
click at [501, 84] on icon at bounding box center [500, 83] width 10 height 10
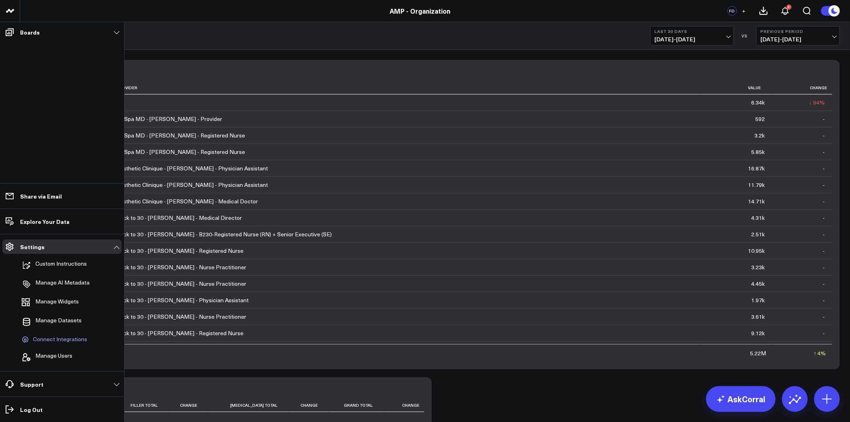
click at [65, 339] on span "Connect Integrations" at bounding box center [60, 339] width 54 height 7
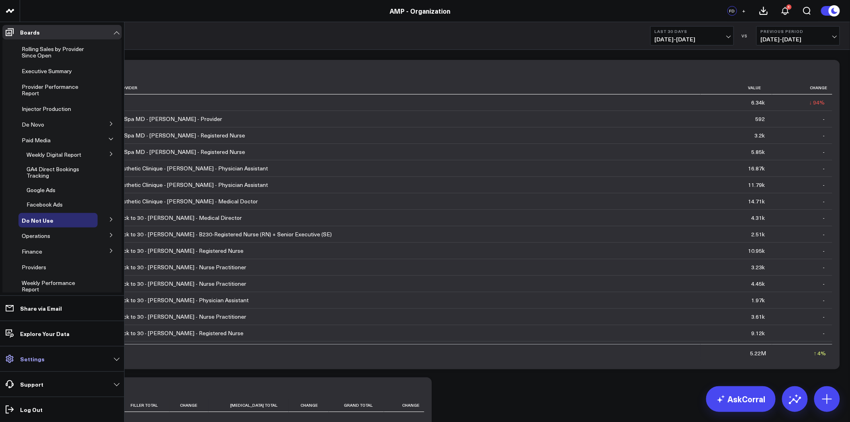
click at [52, 355] on link "Settings" at bounding box center [61, 359] width 119 height 14
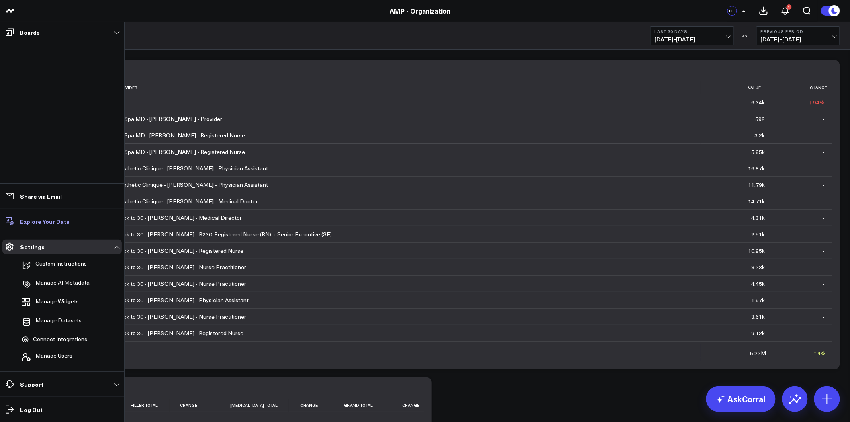
click at [65, 227] on link "Explore Your Data" at bounding box center [61, 221] width 119 height 14
